Goal: Task Accomplishment & Management: Manage account settings

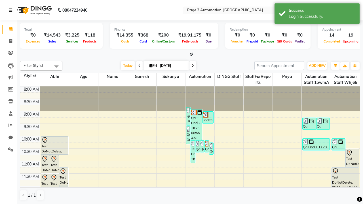
click at [12, 10] on icon at bounding box center [10, 10] width 3 height 4
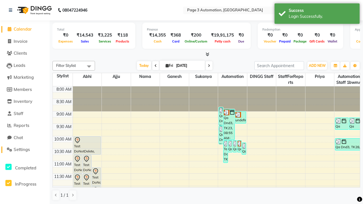
click at [25, 150] on span "Settings" at bounding box center [22, 149] width 16 height 5
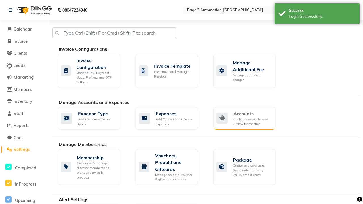
click at [252, 114] on div "Accounts" at bounding box center [253, 113] width 38 height 7
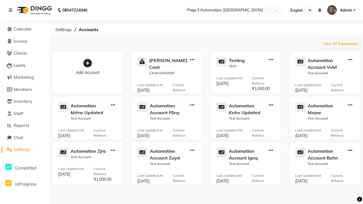
click at [88, 63] on icon at bounding box center [87, 63] width 9 height 9
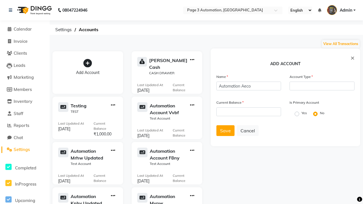
type input "Automation Aeco"
type input "Test Account"
type input "1000"
click at [225, 131] on span "Save" at bounding box center [225, 131] width 11 height 6
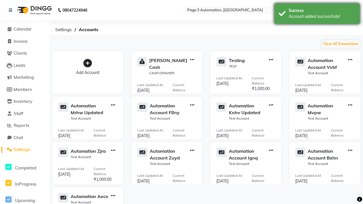
click at [317, 14] on div "Account added successfully!" at bounding box center [322, 17] width 67 height 6
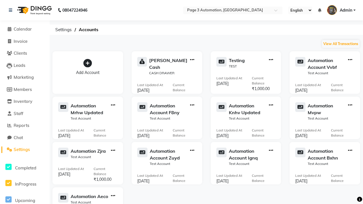
click at [113, 196] on icon "button" at bounding box center [113, 196] width 4 height 0
click at [113, 156] on div "Edit Account" at bounding box center [113, 156] width 30 height 6
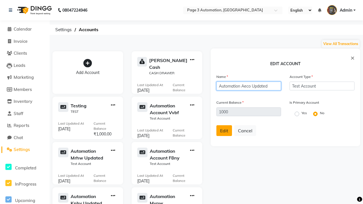
type input "Automation Aeco Updated"
click at [224, 131] on span "Edit" at bounding box center [224, 131] width 8 height 6
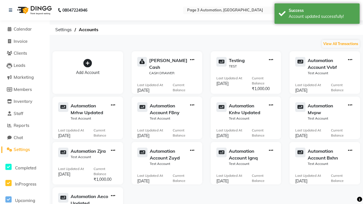
click at [317, 14] on div "Account updated successfully!" at bounding box center [322, 17] width 67 height 6
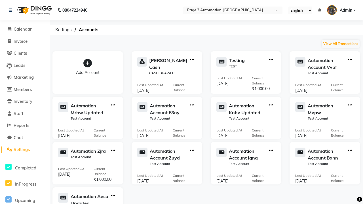
click at [113, 196] on icon "button" at bounding box center [113, 196] width 4 height 0
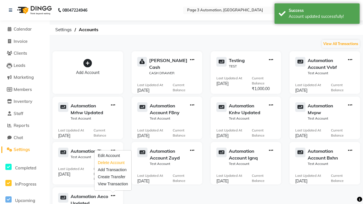
click at [113, 163] on div "Delete Account" at bounding box center [113, 163] width 30 height 6
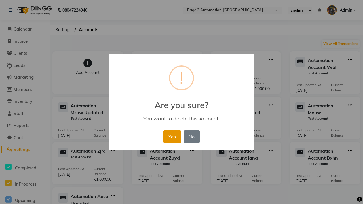
click at [172, 137] on button "Yes" at bounding box center [172, 137] width 17 height 12
